Goal: Task Accomplishment & Management: Use online tool/utility

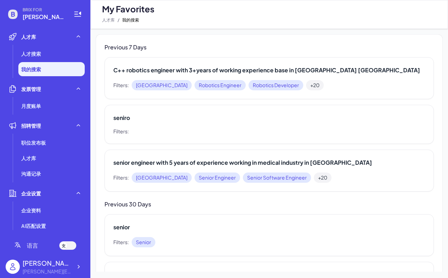
click at [65, 248] on div at bounding box center [63, 245] width 7 height 7
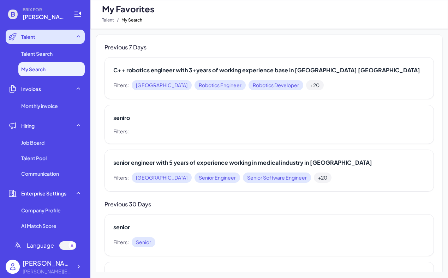
click at [34, 41] on div "Talent" at bounding box center [45, 37] width 79 height 14
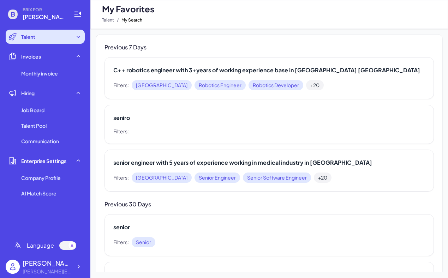
click at [76, 33] on div "Talent" at bounding box center [45, 37] width 79 height 14
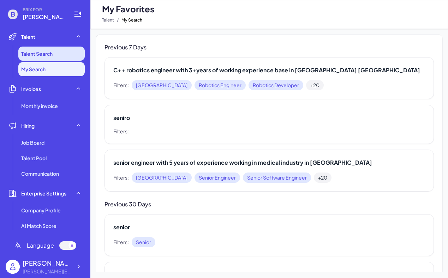
click at [63, 51] on li "Talent Search" at bounding box center [51, 54] width 66 height 14
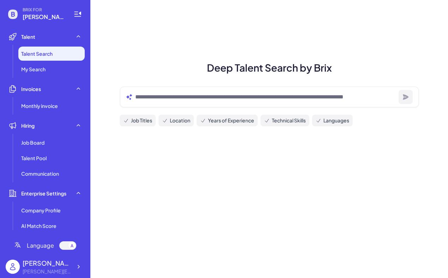
click at [157, 102] on div at bounding box center [270, 97] width 300 height 21
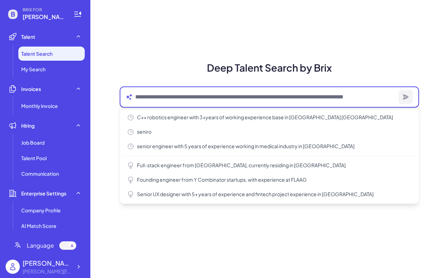
click at [154, 95] on textarea at bounding box center [265, 97] width 261 height 8
click at [173, 96] on textarea at bounding box center [265, 97] width 261 height 8
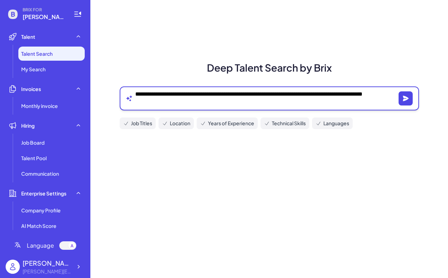
type textarea "**********"
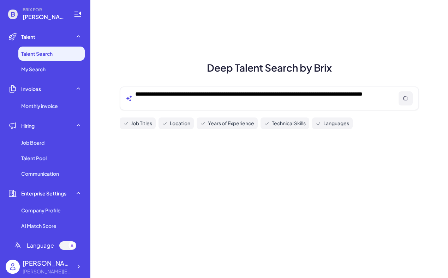
click at [136, 89] on div "**********" at bounding box center [270, 99] width 300 height 24
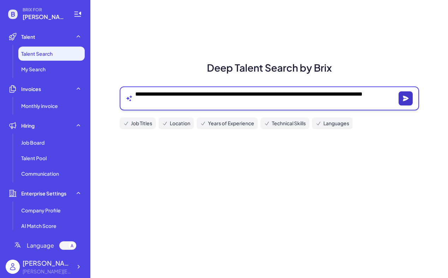
click at [407, 99] on icon "button" at bounding box center [406, 98] width 6 height 5
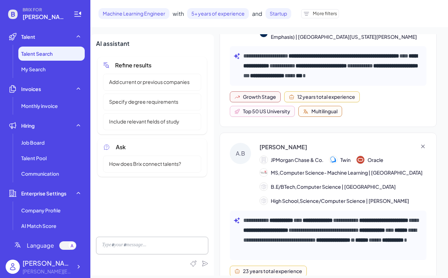
scroll to position [60, 0]
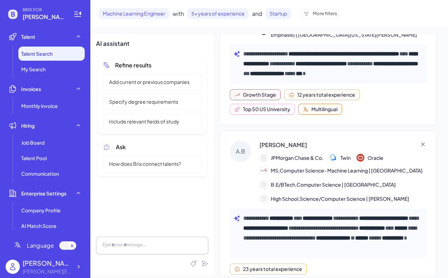
click at [244, 153] on div "A.B" at bounding box center [240, 151] width 21 height 21
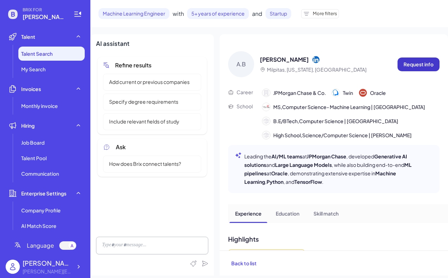
click at [418, 63] on p "Request info" at bounding box center [419, 64] width 30 height 7
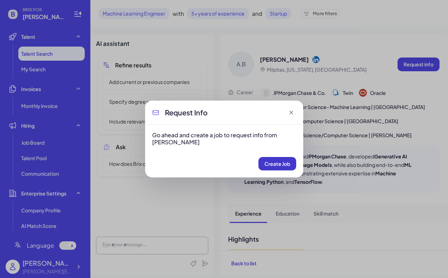
click at [272, 167] on button "Create Job" at bounding box center [278, 163] width 38 height 13
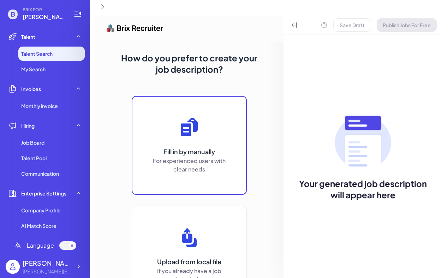
click at [201, 134] on button "Fill in by manually For experienced users with clear needs" at bounding box center [189, 145] width 115 height 99
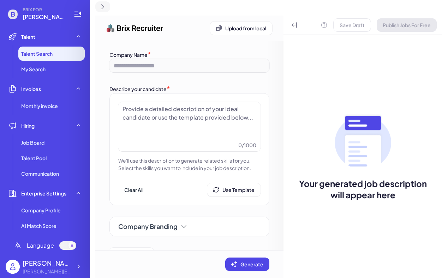
click at [103, 10] on icon at bounding box center [102, 6] width 7 height 7
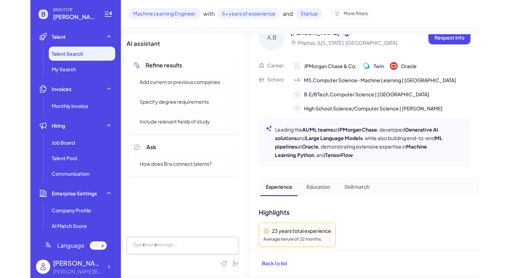
scroll to position [0, 0]
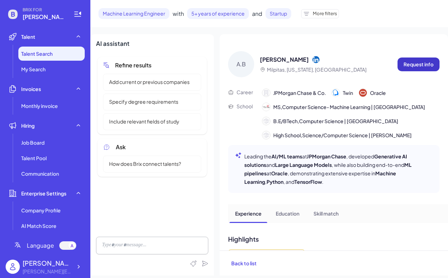
click at [418, 63] on p "Request info" at bounding box center [419, 64] width 30 height 7
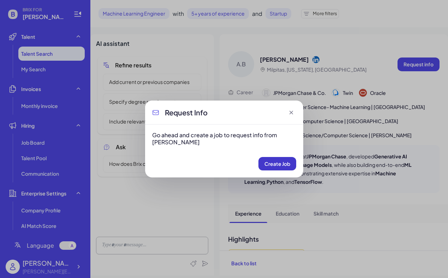
click at [273, 169] on button "Create Job" at bounding box center [278, 163] width 38 height 13
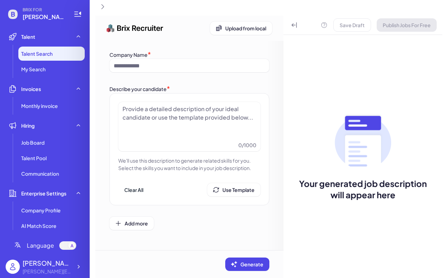
type input "**********"
click at [27, 128] on div at bounding box center [224, 139] width 448 height 278
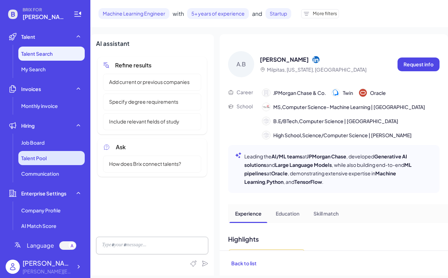
click at [42, 155] on span "Talent Pool" at bounding box center [33, 158] width 25 height 7
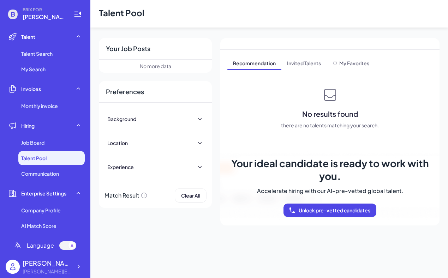
click at [309, 57] on div "Recommendation Invited Talents My Favorites No results found there are no talen…" at bounding box center [330, 132] width 219 height 188
click at [309, 63] on span "Invited Talents" at bounding box center [304, 63] width 45 height 11
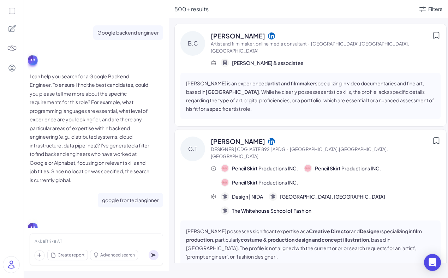
scroll to position [2666, 0]
